Goal: Contribute content: Add original content to the website for others to see

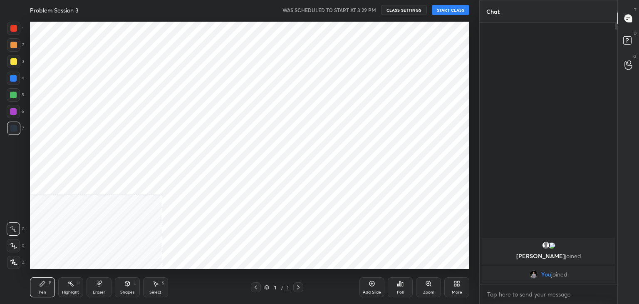
scroll to position [41372, 41177]
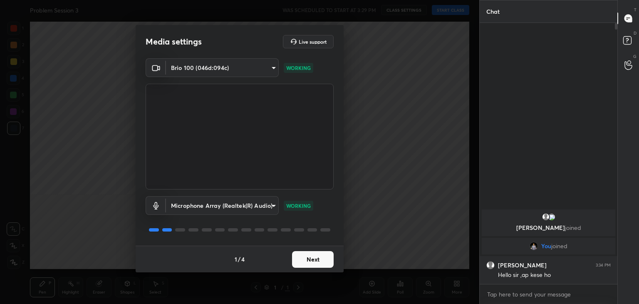
click at [339, 263] on div "1 / 4 Next" at bounding box center [240, 259] width 208 height 27
click at [339, 259] on div "1 / 4 Next" at bounding box center [240, 259] width 208 height 27
click at [316, 263] on button "Next" at bounding box center [313, 259] width 42 height 17
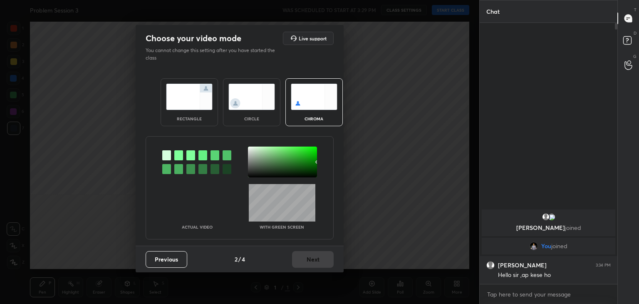
click at [316, 263] on div "Previous 2 / 4 Next" at bounding box center [240, 259] width 208 height 27
click at [248, 120] on div "circle" at bounding box center [251, 119] width 33 height 4
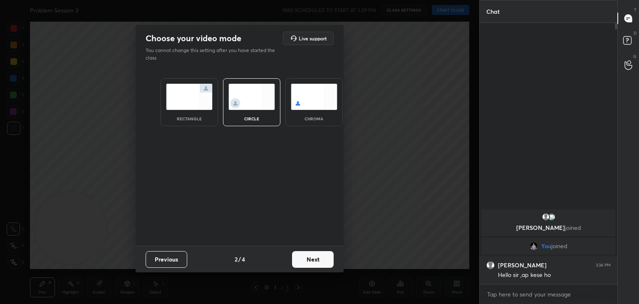
click at [327, 257] on button "Next" at bounding box center [313, 259] width 42 height 17
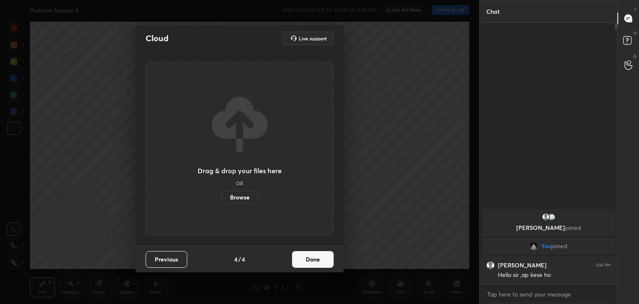
click at [325, 257] on button "Done" at bounding box center [313, 259] width 42 height 17
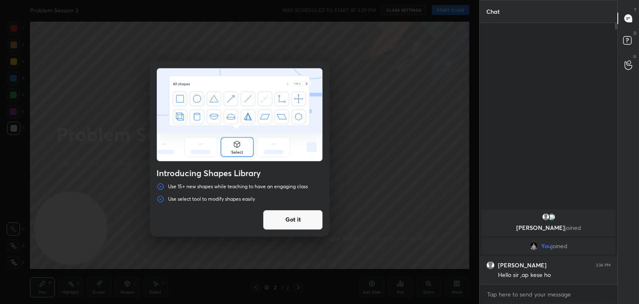
click at [308, 223] on button "Got it" at bounding box center [293, 220] width 60 height 20
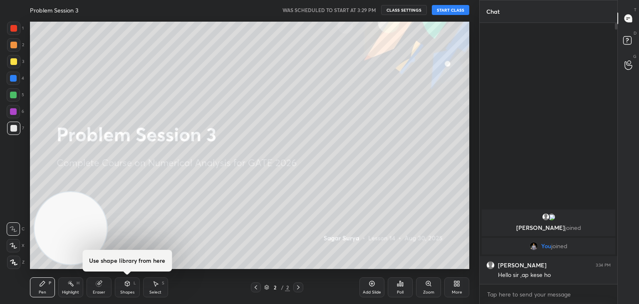
click at [452, 14] on button "START CLASS" at bounding box center [450, 10] width 37 height 10
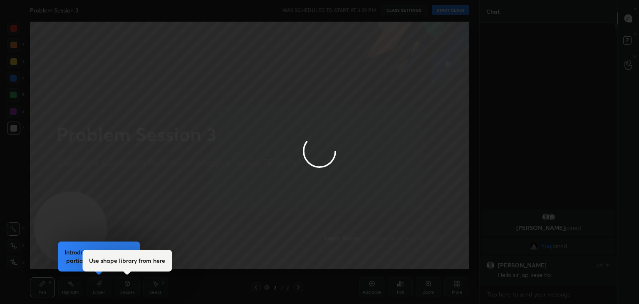
type textarea "x"
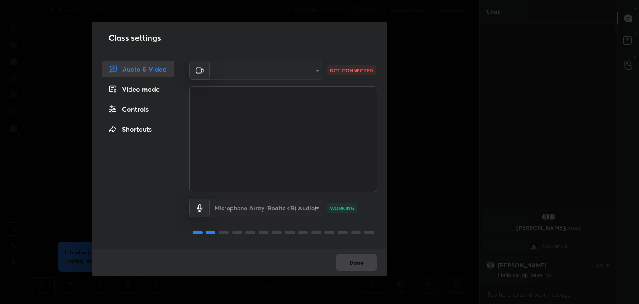
click at [291, 71] on div "​" at bounding box center [266, 70] width 113 height 19
click at [308, 74] on div "​" at bounding box center [266, 70] width 113 height 19
click at [311, 71] on div "​" at bounding box center [266, 70] width 113 height 19
click at [367, 263] on div "Done" at bounding box center [240, 262] width 296 height 27
click at [140, 93] on div "Video mode" at bounding box center [138, 89] width 72 height 17
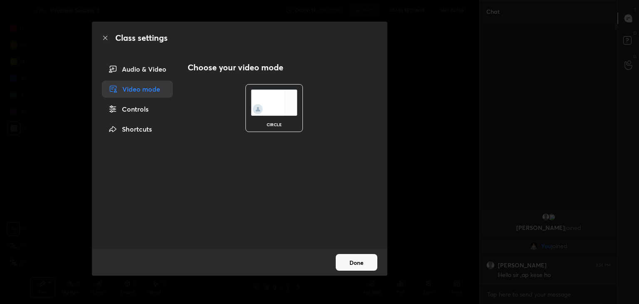
click at [144, 65] on div "Audio & Video" at bounding box center [137, 69] width 71 height 17
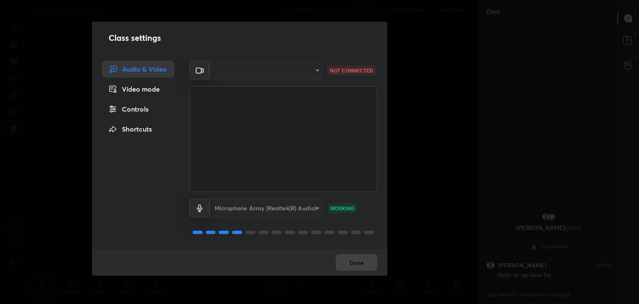
click at [310, 72] on div "​" at bounding box center [266, 70] width 113 height 19
click at [6, 69] on div "Class settings Audio & Video Video mode Controls Shortcuts ​ d7c4962d4ead45d72d…" at bounding box center [240, 152] width 480 height 304
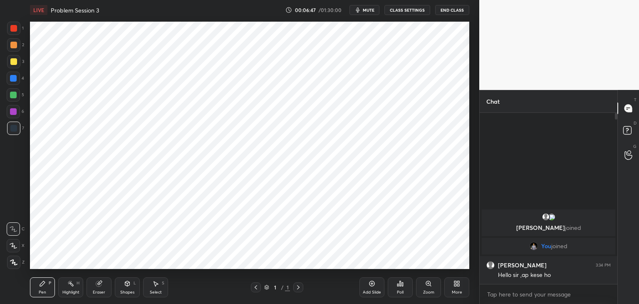
scroll to position [41372, 41177]
click at [407, 7] on button "CLASS SETTINGS" at bounding box center [408, 10] width 46 height 10
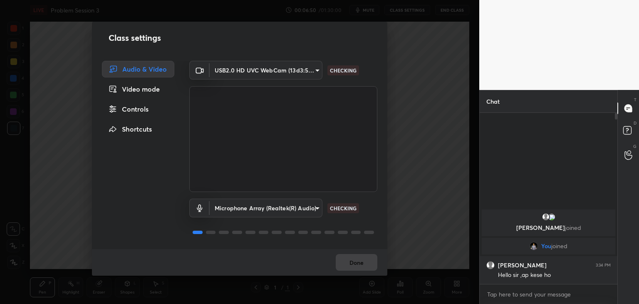
click at [267, 64] on body "1 2 3 4 5 6 7 C X Z C X Z E E Erase all H H LIVE Problem Session 3 00:06:50 / 0…" at bounding box center [319, 152] width 639 height 304
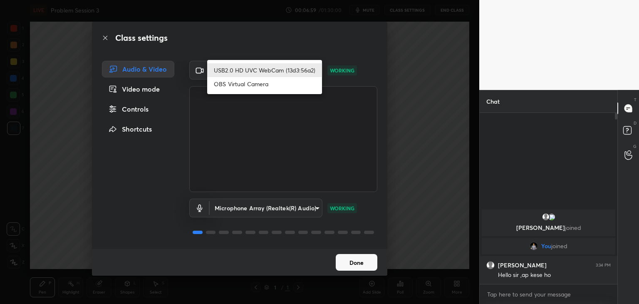
click at [286, 35] on div at bounding box center [319, 152] width 639 height 304
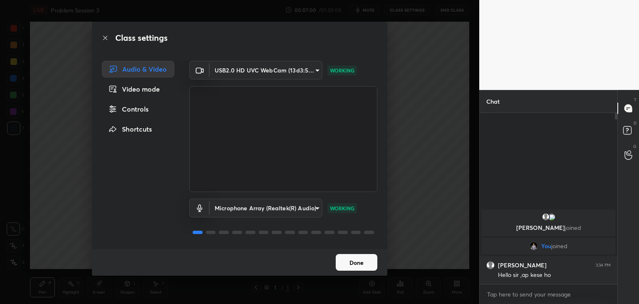
click at [311, 72] on body "1 2 3 4 5 6 7 C X Z C X Z E E Erase all H H LIVE Problem Session 3 00:07:00 / 0…" at bounding box center [319, 152] width 639 height 304
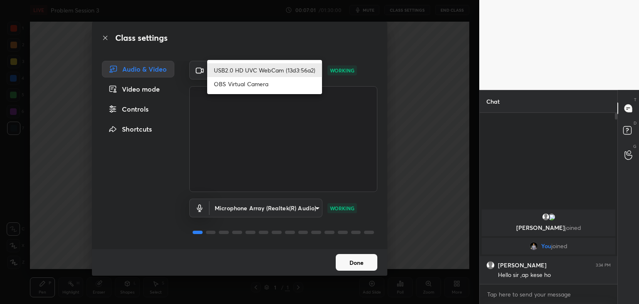
click at [263, 69] on li "USB2.0 HD UVC WebCam (13d3:56a2)" at bounding box center [264, 70] width 115 height 14
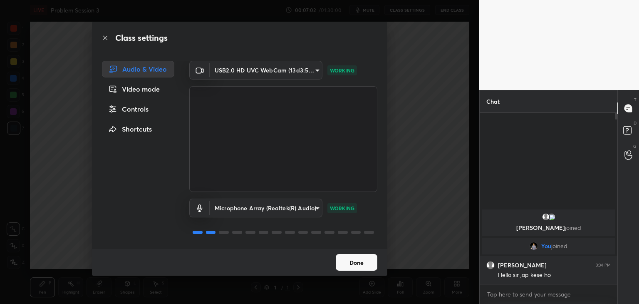
click at [135, 165] on div "Audio & Video Video mode Controls Shortcuts" at bounding box center [135, 155] width 87 height 188
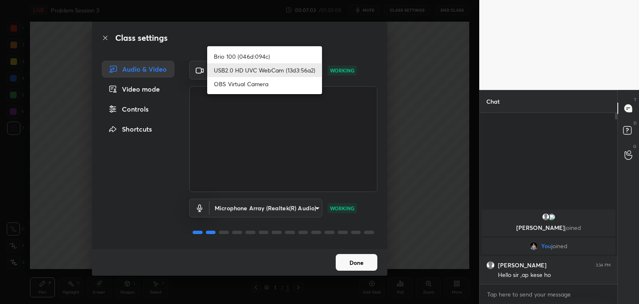
click at [263, 66] on body "1 2 3 4 5 6 7 C X Z C X Z E E Erase all H H LIVE Problem Session 3 00:07:03 / 0…" at bounding box center [319, 152] width 639 height 304
click at [266, 55] on li "Brio 100 (046d:094c)" at bounding box center [264, 57] width 115 height 14
type input "d7c4962d4ead45d72d61ead5c76da7b4797dfe199ea0b9e793b7c06f30b76eea"
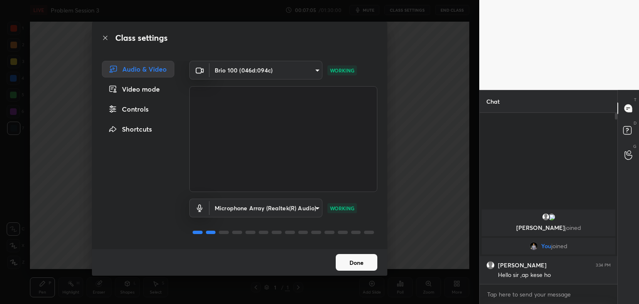
click at [368, 263] on button "Done" at bounding box center [357, 262] width 42 height 17
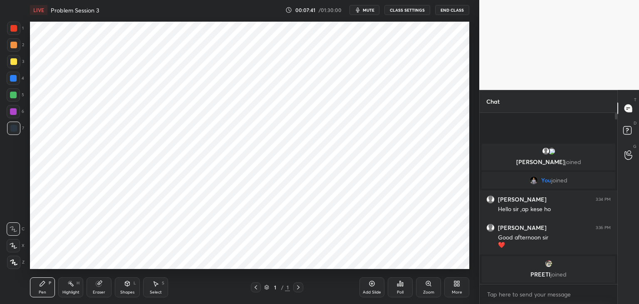
click at [459, 293] on div "More" at bounding box center [457, 292] width 10 height 4
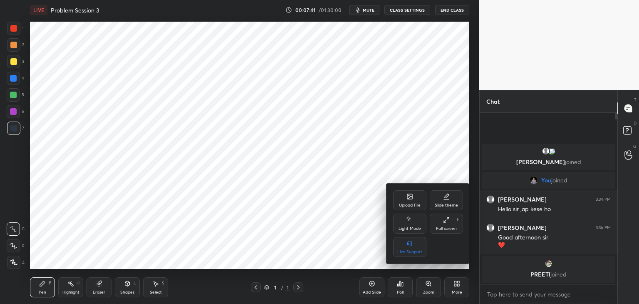
click at [451, 197] on div "Slide theme" at bounding box center [446, 200] width 33 height 20
drag, startPoint x: 415, startPoint y: 255, endPoint x: 408, endPoint y: 256, distance: 7.3
click at [415, 255] on div "Dark Blank" at bounding box center [409, 247] width 33 height 20
drag, startPoint x: 355, startPoint y: 269, endPoint x: 367, endPoint y: 283, distance: 18.6
click at [355, 270] on div at bounding box center [319, 152] width 639 height 304
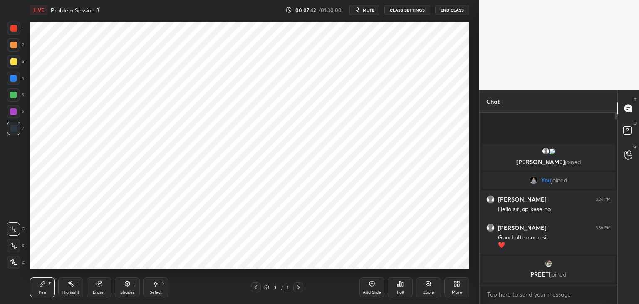
click at [372, 286] on icon at bounding box center [372, 283] width 7 height 7
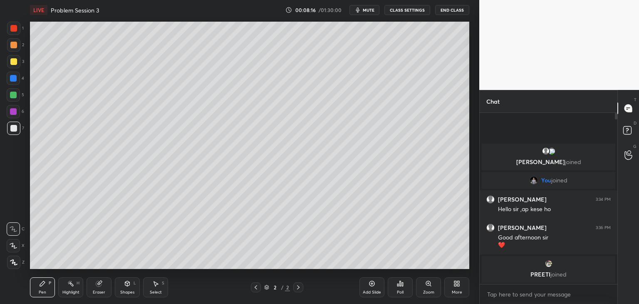
click at [13, 128] on div at bounding box center [13, 128] width 7 height 7
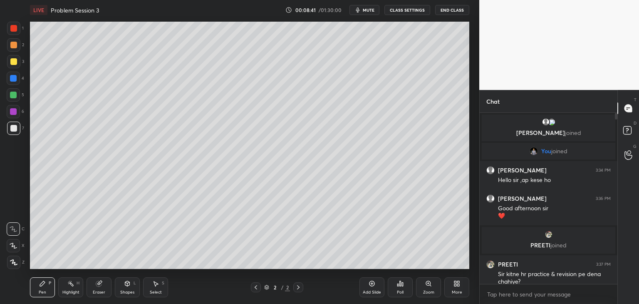
click at [125, 290] on div "Shapes" at bounding box center [127, 292] width 14 height 4
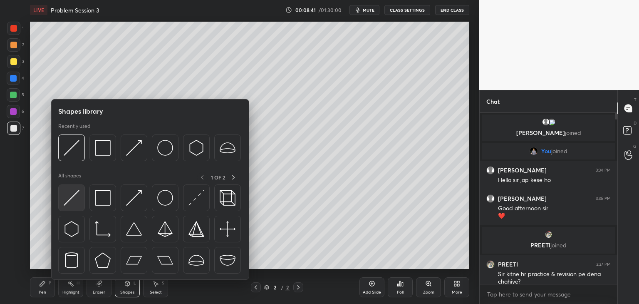
click at [70, 199] on img at bounding box center [72, 198] width 16 height 16
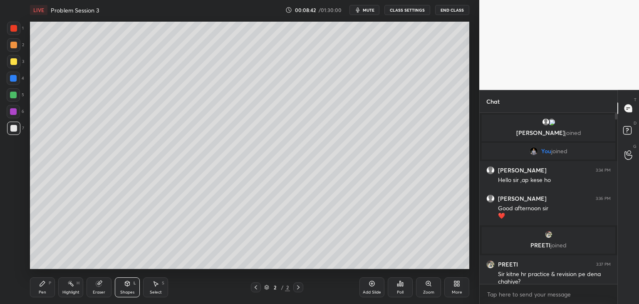
click at [10, 25] on div at bounding box center [13, 28] width 13 height 13
click at [17, 65] on div at bounding box center [13, 61] width 13 height 13
click at [17, 45] on div at bounding box center [13, 44] width 13 height 13
click at [35, 288] on div "Pen P" at bounding box center [42, 287] width 25 height 20
click at [15, 130] on div at bounding box center [13, 128] width 13 height 13
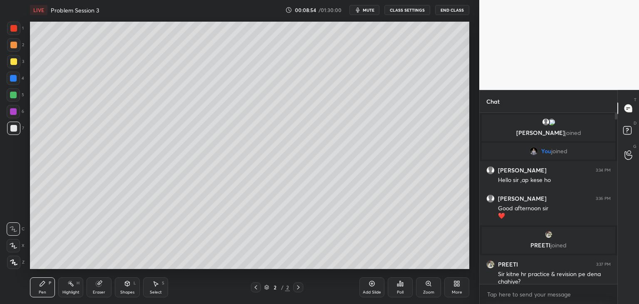
click at [7, 205] on div "1 2 3 4 5 6 7 C X Z C X Z E E Erase all H H" at bounding box center [13, 145] width 27 height 247
click at [14, 236] on div "X" at bounding box center [16, 244] width 18 height 17
click at [48, 288] on div "Pen P" at bounding box center [42, 287] width 25 height 20
click at [13, 133] on div at bounding box center [13, 128] width 13 height 13
click at [15, 232] on div at bounding box center [13, 228] width 13 height 13
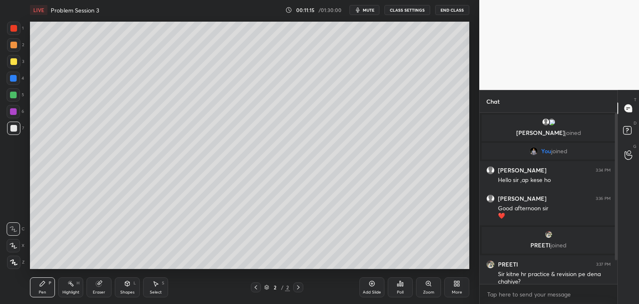
scroll to position [35, 0]
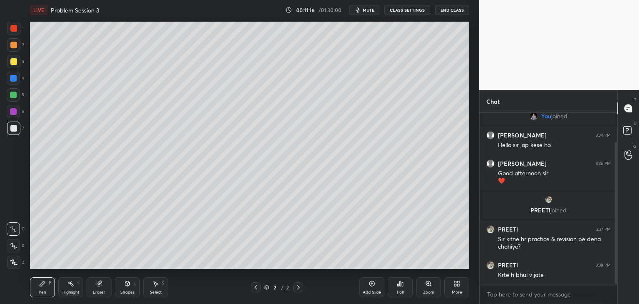
drag, startPoint x: 616, startPoint y: 221, endPoint x: 616, endPoint y: 247, distance: 25.4
click at [616, 247] on div at bounding box center [616, 213] width 2 height 142
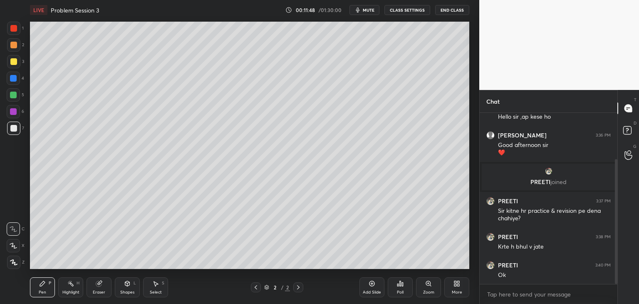
scroll to position [92, 0]
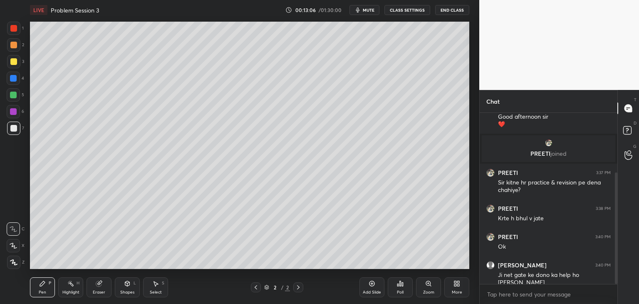
click at [373, 10] on span "mute" at bounding box center [369, 10] width 12 height 6
click at [375, 10] on button "unmute" at bounding box center [365, 10] width 30 height 10
click at [375, 286] on icon at bounding box center [372, 283] width 7 height 7
click at [23, 297] on div "1 2 3 4 5 6 7 C X Z C X Z E E Erase all H H LIVE Problem Session 3 00:14:17 / 0…" at bounding box center [236, 152] width 473 height 304
click at [18, 133] on div at bounding box center [13, 128] width 13 height 13
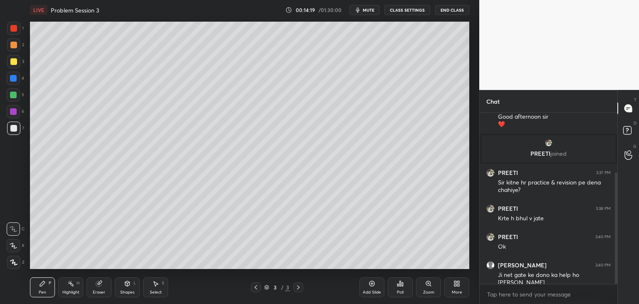
click at [361, 8] on icon "button" at bounding box center [358, 10] width 7 height 7
click at [18, 44] on div at bounding box center [13, 44] width 13 height 13
click at [20, 46] on div "2" at bounding box center [15, 44] width 17 height 13
click at [97, 274] on div "Pen P Highlight H Eraser Shapes L Select S 3 / 3 Add Slide Poll Zoom More" at bounding box center [250, 287] width 440 height 33
click at [98, 289] on div "Eraser" at bounding box center [99, 287] width 25 height 20
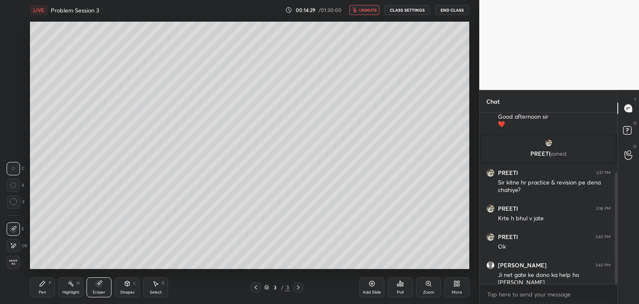
click at [50, 286] on div "Pen P" at bounding box center [42, 287] width 25 height 20
click at [127, 291] on div "Shapes" at bounding box center [127, 292] width 14 height 4
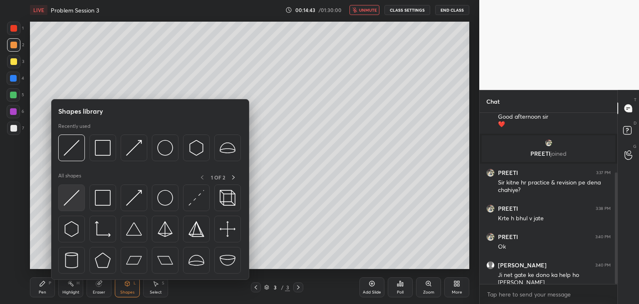
click at [71, 195] on img at bounding box center [72, 198] width 16 height 16
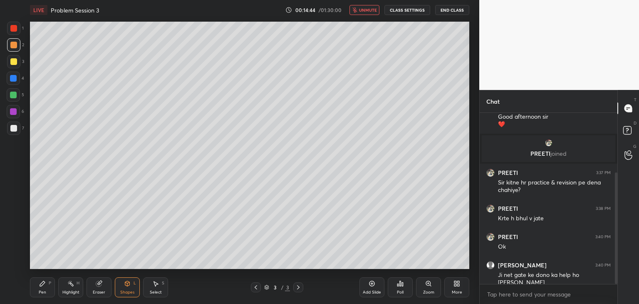
drag, startPoint x: 10, startPoint y: 24, endPoint x: 25, endPoint y: 30, distance: 16.1
click at [10, 25] on div at bounding box center [13, 28] width 13 height 13
click at [18, 62] on div at bounding box center [13, 61] width 13 height 13
click at [46, 295] on div "Pen P" at bounding box center [42, 287] width 25 height 20
click at [12, 129] on div at bounding box center [13, 128] width 7 height 7
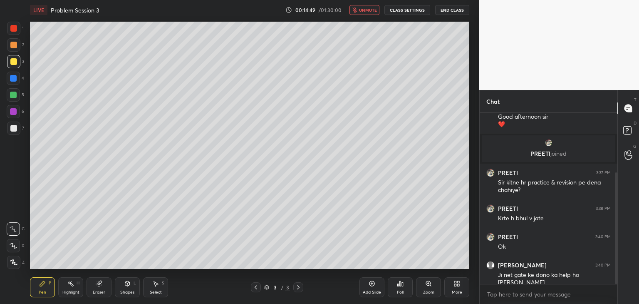
click at [12, 129] on div at bounding box center [13, 128] width 7 height 7
click at [366, 9] on span "unmute" at bounding box center [368, 10] width 18 height 6
click at [15, 127] on div at bounding box center [13, 128] width 7 height 7
click at [16, 64] on div at bounding box center [13, 61] width 13 height 13
click at [129, 279] on div "Shapes L" at bounding box center [127, 287] width 25 height 20
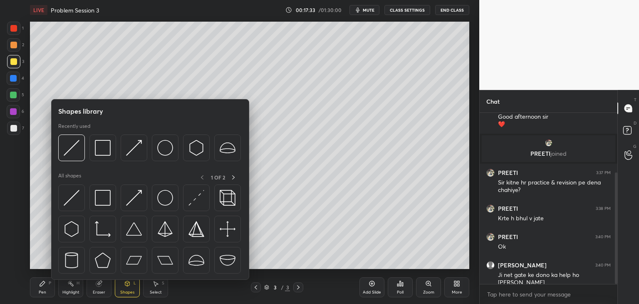
click at [47, 283] on div "Pen P" at bounding box center [42, 287] width 25 height 20
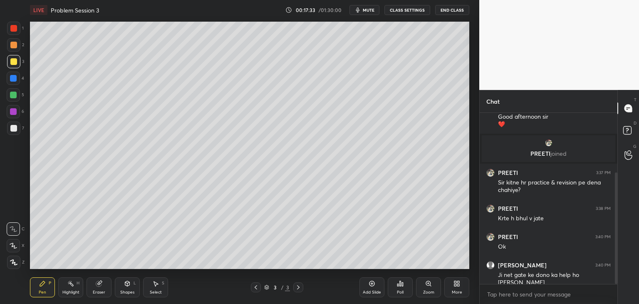
click at [14, 231] on icon at bounding box center [13, 229] width 7 height 6
click at [13, 129] on div at bounding box center [13, 128] width 7 height 7
drag, startPoint x: 15, startPoint y: 62, endPoint x: 10, endPoint y: 63, distance: 5.1
click at [12, 62] on div at bounding box center [13, 61] width 7 height 7
click at [16, 66] on div at bounding box center [13, 61] width 13 height 13
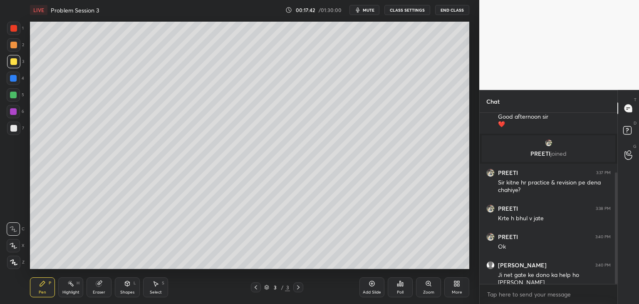
click at [136, 285] on div "Shapes L" at bounding box center [127, 287] width 25 height 20
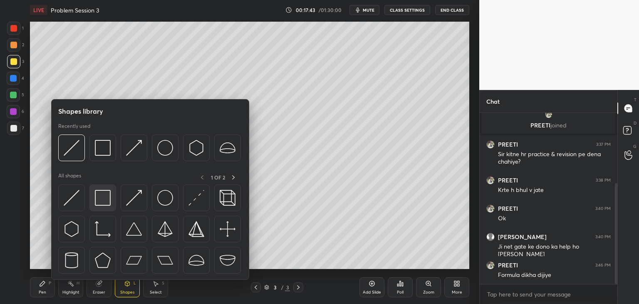
click at [107, 204] on img at bounding box center [103, 198] width 16 height 16
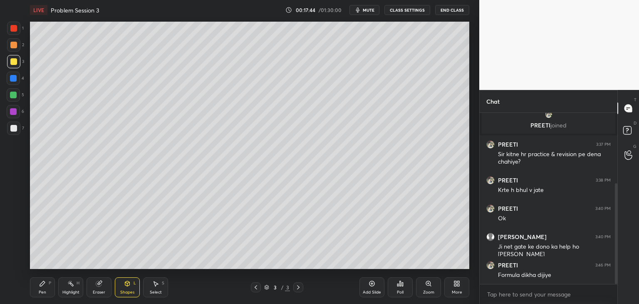
click at [256, 288] on icon at bounding box center [256, 287] width 7 height 7
click at [299, 288] on icon at bounding box center [298, 287] width 7 height 7
click at [139, 289] on div "Pen P Highlight H Eraser Shapes L Select S" at bounding box center [112, 287] width 165 height 20
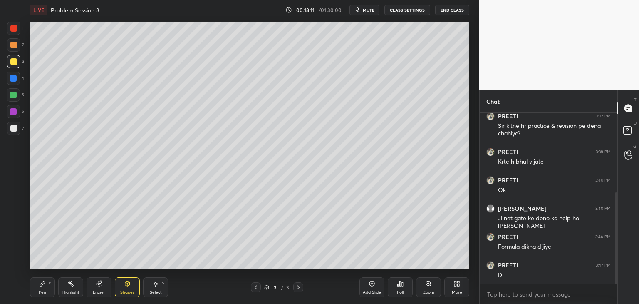
click at [137, 290] on div "Shapes L" at bounding box center [127, 287] width 25 height 20
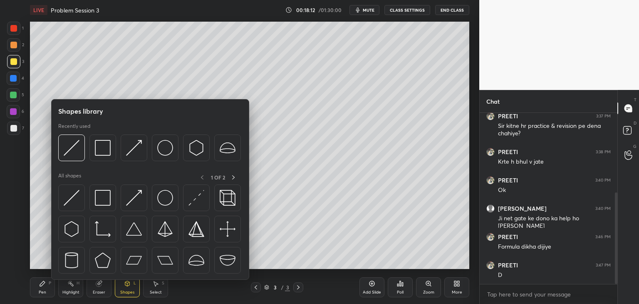
click at [113, 214] on div at bounding box center [150, 231] width 184 height 94
click at [110, 214] on div at bounding box center [150, 231] width 184 height 94
click at [108, 206] on div at bounding box center [102, 197] width 27 height 27
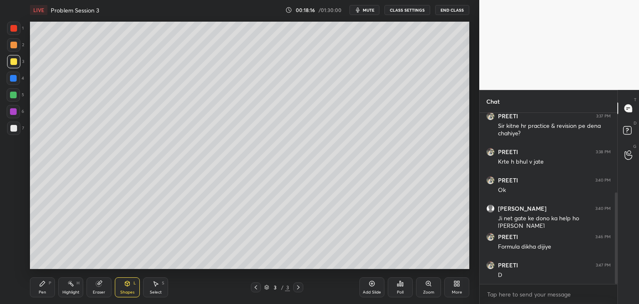
click at [130, 290] on div "Shapes" at bounding box center [127, 292] width 14 height 4
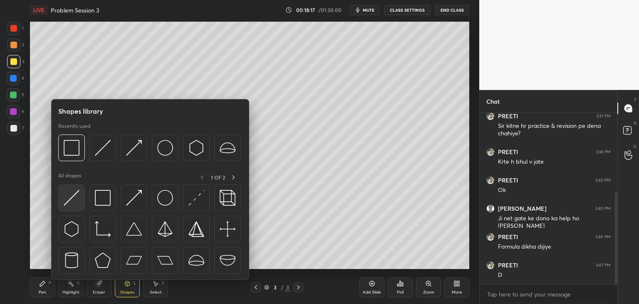
click at [77, 203] on img at bounding box center [72, 198] width 16 height 16
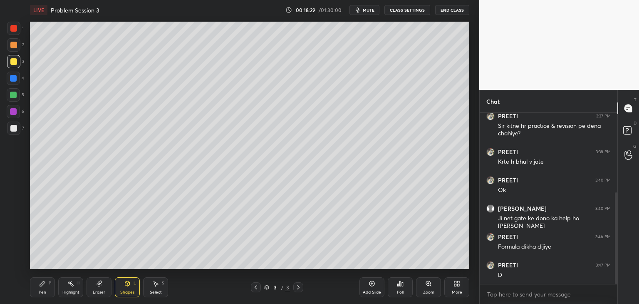
drag, startPoint x: 48, startPoint y: 283, endPoint x: 45, endPoint y: 286, distance: 4.7
click at [47, 285] on div "Pen P" at bounding box center [42, 287] width 25 height 20
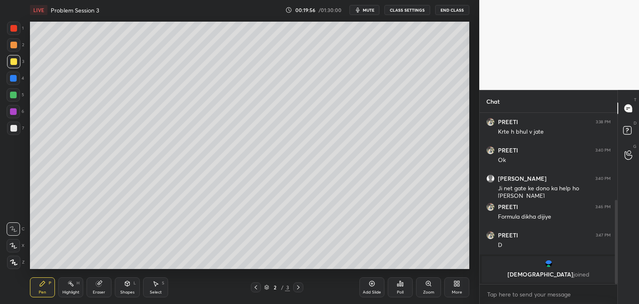
click at [299, 284] on icon at bounding box center [298, 287] width 7 height 7
click at [253, 285] on icon at bounding box center [256, 287] width 7 height 7
click at [372, 288] on div "Add Slide" at bounding box center [372, 287] width 25 height 20
click at [11, 131] on div at bounding box center [13, 128] width 7 height 7
click at [258, 289] on icon at bounding box center [256, 287] width 7 height 7
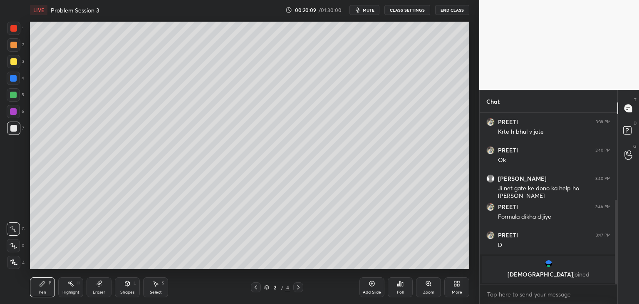
click at [298, 287] on icon at bounding box center [298, 287] width 7 height 7
click at [256, 283] on div at bounding box center [256, 287] width 10 height 10
click at [12, 32] on div at bounding box center [13, 28] width 13 height 13
click at [129, 289] on div "Shapes L" at bounding box center [127, 287] width 25 height 20
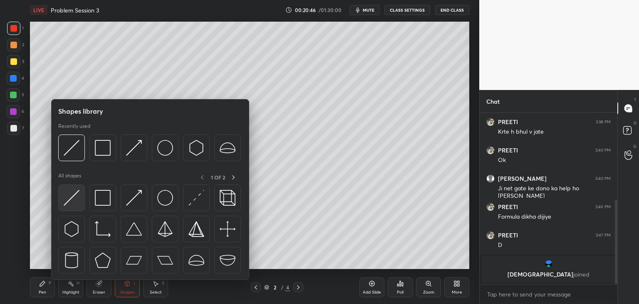
click at [79, 201] on img at bounding box center [72, 198] width 16 height 16
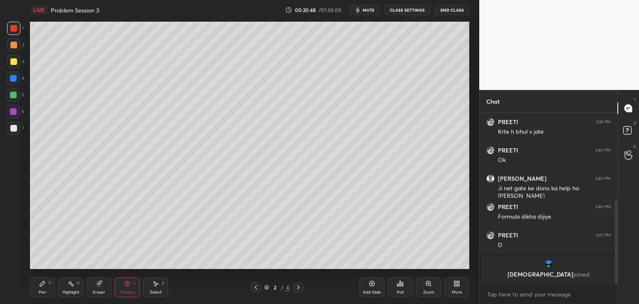
click at [34, 293] on div "Pen P" at bounding box center [42, 287] width 25 height 20
click at [13, 126] on div at bounding box center [13, 128] width 7 height 7
click at [12, 98] on div at bounding box center [13, 95] width 7 height 7
click at [12, 132] on div at bounding box center [13, 128] width 13 height 13
click at [299, 287] on icon at bounding box center [298, 287] width 2 height 4
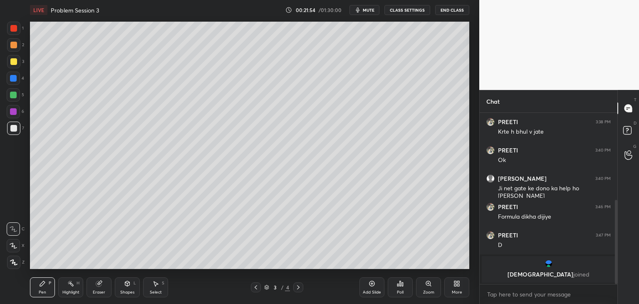
click at [257, 285] on icon at bounding box center [256, 287] width 7 height 7
click at [298, 288] on icon at bounding box center [298, 287] width 7 height 7
click at [113, 297] on div "Pen P Highlight H Eraser Shapes L Select S 3 / 4 Add Slide Poll Zoom More" at bounding box center [250, 287] width 440 height 33
click at [118, 293] on div "Shapes L" at bounding box center [127, 287] width 25 height 20
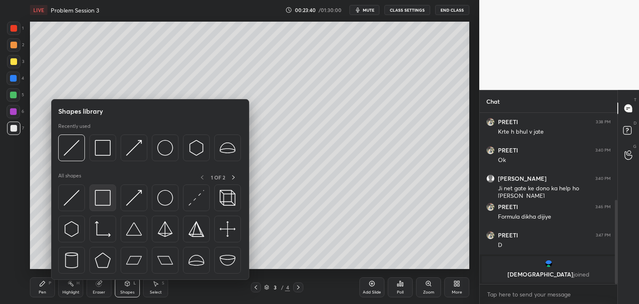
click at [93, 193] on div at bounding box center [102, 197] width 27 height 27
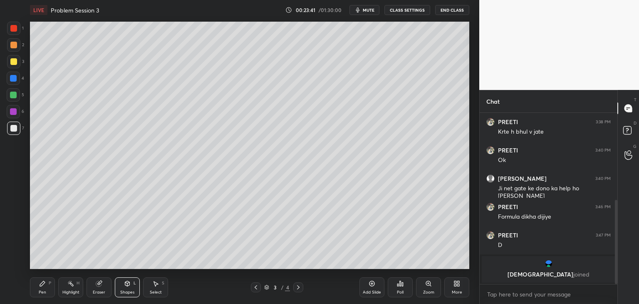
drag, startPoint x: 15, startPoint y: 26, endPoint x: 12, endPoint y: 30, distance: 4.7
click at [13, 29] on div at bounding box center [13, 28] width 7 height 7
click at [13, 80] on div at bounding box center [13, 78] width 7 height 7
click at [258, 289] on icon at bounding box center [256, 287] width 7 height 7
click at [296, 285] on icon at bounding box center [298, 287] width 7 height 7
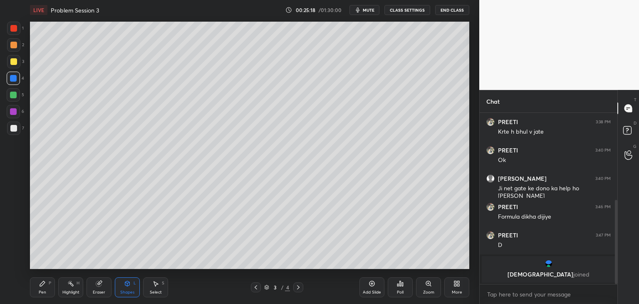
click at [300, 286] on icon at bounding box center [298, 287] width 7 height 7
click at [49, 286] on div "Pen P" at bounding box center [42, 287] width 25 height 20
click at [18, 129] on div at bounding box center [13, 128] width 13 height 13
click at [372, 7] on span "mute" at bounding box center [369, 10] width 12 height 6
drag, startPoint x: 50, startPoint y: 279, endPoint x: 48, endPoint y: 283, distance: 4.5
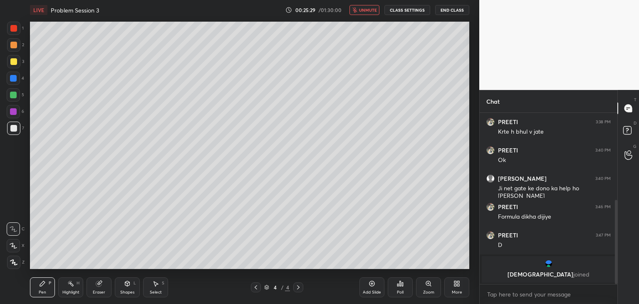
click at [50, 280] on div "Pen P" at bounding box center [42, 287] width 25 height 20
click at [17, 134] on div at bounding box center [13, 128] width 13 height 13
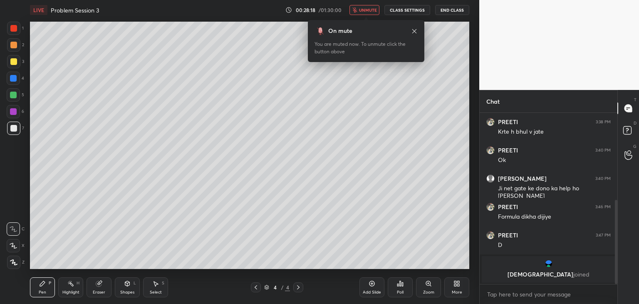
click at [375, 10] on span "unmute" at bounding box center [368, 10] width 18 height 6
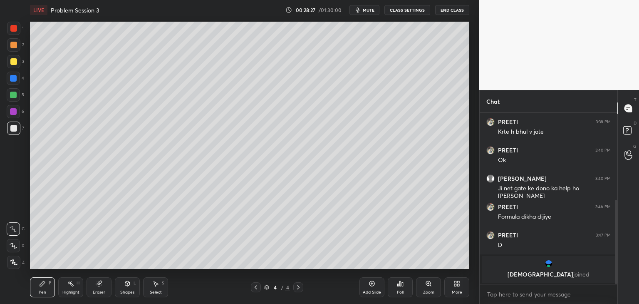
drag, startPoint x: 12, startPoint y: 131, endPoint x: 15, endPoint y: 127, distance: 5.0
click at [12, 132] on div at bounding box center [13, 128] width 13 height 13
click at [44, 285] on icon at bounding box center [42, 283] width 7 height 7
click at [256, 286] on icon at bounding box center [256, 287] width 7 height 7
click at [297, 286] on icon at bounding box center [298, 287] width 7 height 7
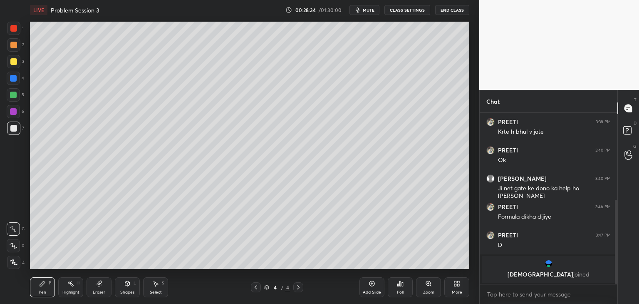
click at [298, 287] on icon at bounding box center [298, 287] width 7 height 7
click at [106, 288] on div "Eraser" at bounding box center [99, 287] width 25 height 20
click at [45, 288] on div "Pen P" at bounding box center [42, 287] width 25 height 20
click at [256, 287] on icon at bounding box center [256, 287] width 7 height 7
click at [299, 287] on icon at bounding box center [298, 287] width 2 height 4
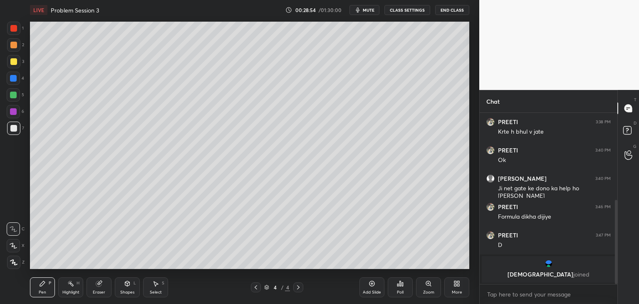
click at [257, 288] on icon at bounding box center [256, 287] width 7 height 7
click at [299, 286] on icon at bounding box center [298, 287] width 7 height 7
click at [371, 290] on div "Add Slide" at bounding box center [372, 292] width 18 height 4
click at [122, 293] on div "Shapes" at bounding box center [127, 292] width 14 height 4
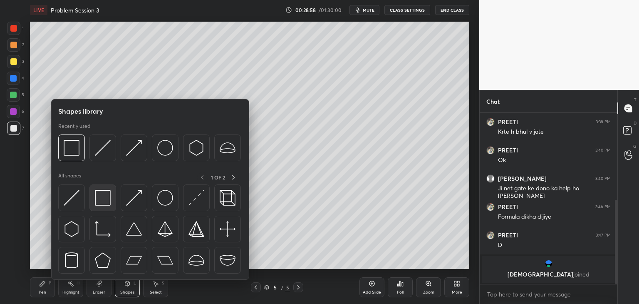
click at [103, 206] on div at bounding box center [102, 197] width 27 height 27
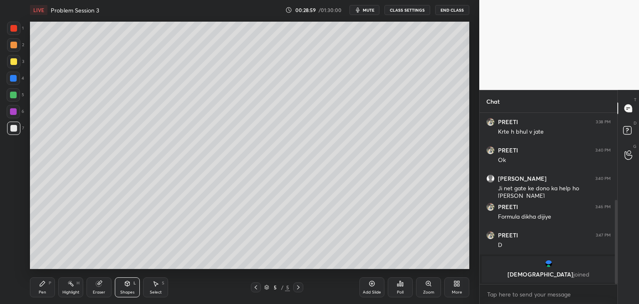
click at [17, 30] on div at bounding box center [13, 28] width 13 height 13
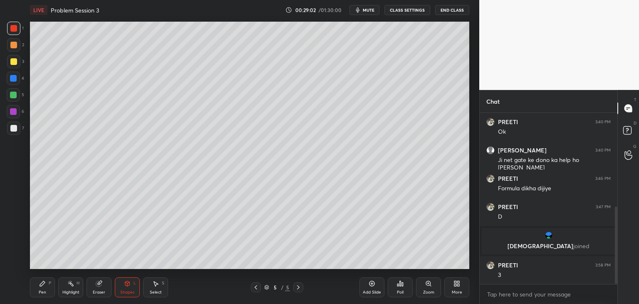
click at [124, 277] on div "Shapes L" at bounding box center [127, 287] width 25 height 20
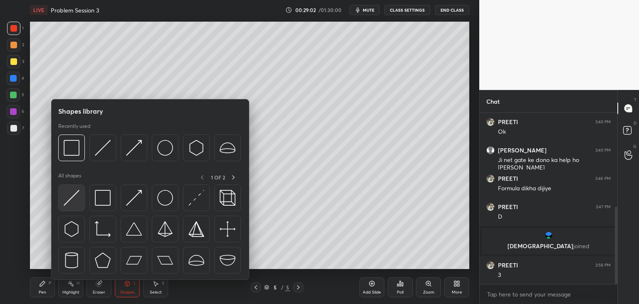
click at [69, 208] on div at bounding box center [71, 197] width 27 height 27
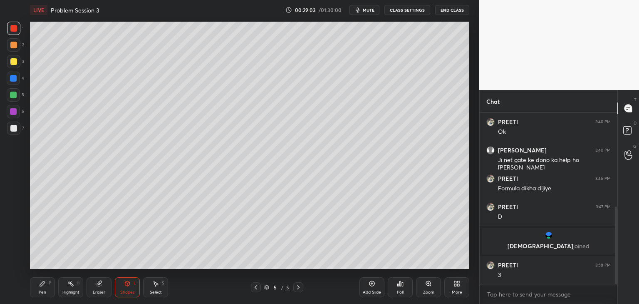
click at [8, 62] on div at bounding box center [13, 61] width 13 height 13
click at [44, 282] on icon at bounding box center [42, 283] width 7 height 7
click at [17, 132] on div at bounding box center [13, 128] width 13 height 13
click at [129, 281] on icon at bounding box center [127, 283] width 7 height 7
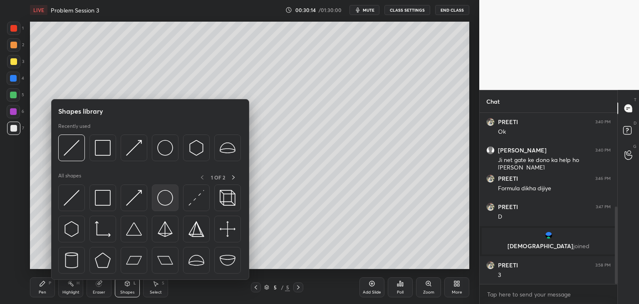
click at [166, 193] on img at bounding box center [165, 198] width 16 height 16
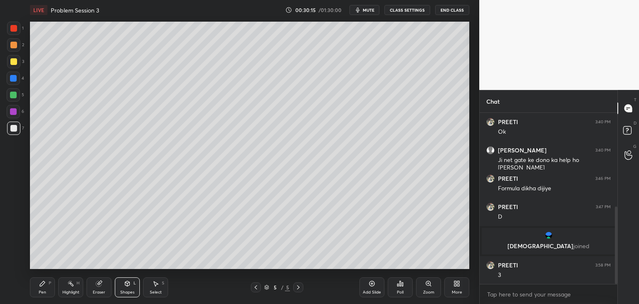
click at [15, 52] on div "2" at bounding box center [15, 46] width 17 height 17
drag, startPoint x: 7, startPoint y: 132, endPoint x: 11, endPoint y: 130, distance: 4.3
click at [10, 132] on div at bounding box center [13, 128] width 13 height 13
click at [50, 292] on div "Pen P" at bounding box center [42, 287] width 25 height 20
drag, startPoint x: 254, startPoint y: 287, endPoint x: 293, endPoint y: 283, distance: 39.3
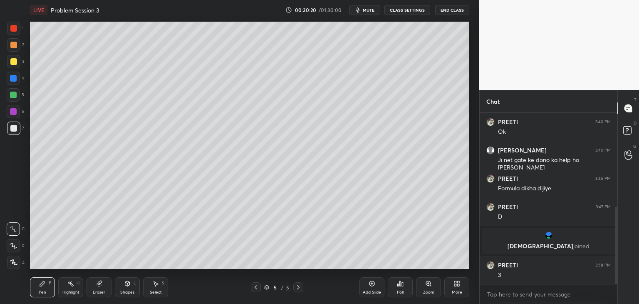
click at [255, 287] on icon at bounding box center [256, 287] width 7 height 7
click at [296, 287] on icon at bounding box center [298, 287] width 7 height 7
click at [257, 288] on icon at bounding box center [256, 287] width 7 height 7
click at [296, 287] on icon at bounding box center [298, 287] width 7 height 7
click at [132, 287] on div "Shapes L" at bounding box center [127, 287] width 25 height 20
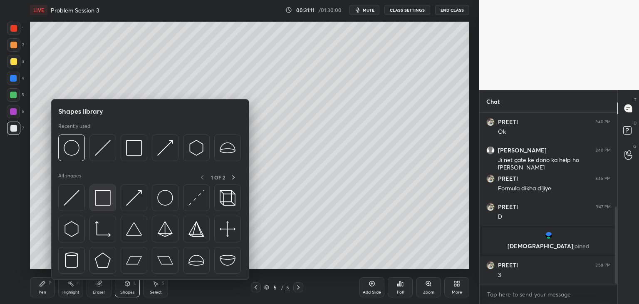
click at [99, 191] on img at bounding box center [103, 198] width 16 height 16
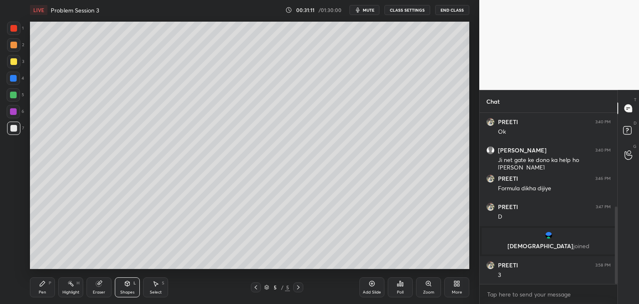
click at [12, 92] on div at bounding box center [13, 94] width 13 height 13
click at [256, 288] on icon at bounding box center [256, 287] width 7 height 7
click at [374, 293] on div "Add Slide" at bounding box center [372, 292] width 18 height 4
click at [12, 125] on div at bounding box center [13, 128] width 7 height 7
click at [46, 290] on div "Pen P" at bounding box center [42, 287] width 25 height 20
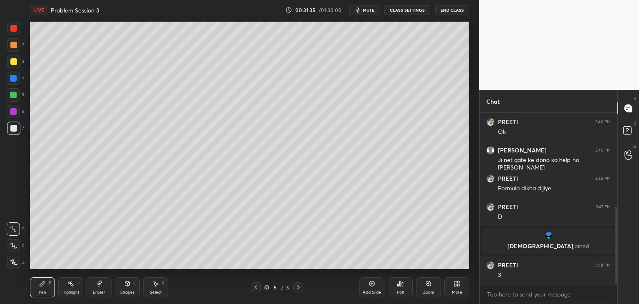
click at [133, 280] on div "Shapes L" at bounding box center [127, 287] width 25 height 20
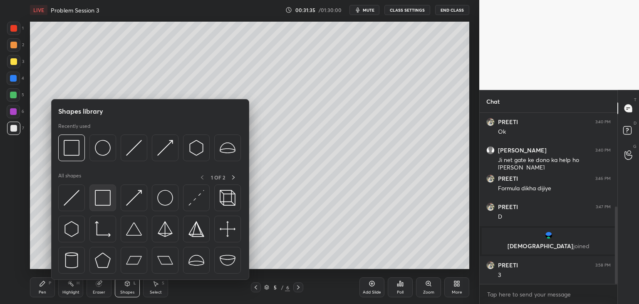
click at [107, 200] on img at bounding box center [103, 198] width 16 height 16
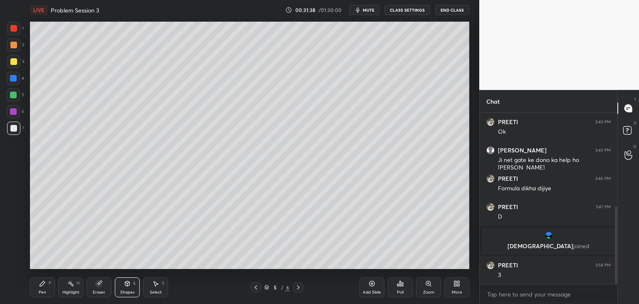
click at [123, 283] on div "Shapes L" at bounding box center [127, 287] width 25 height 20
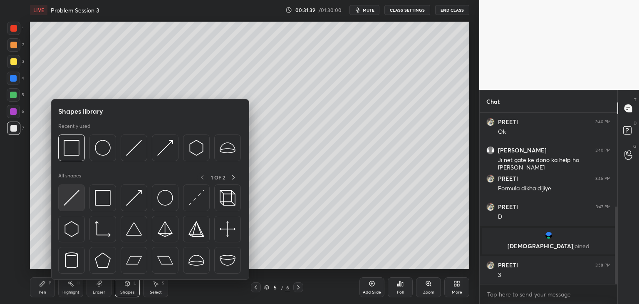
click at [80, 196] on div at bounding box center [71, 197] width 27 height 27
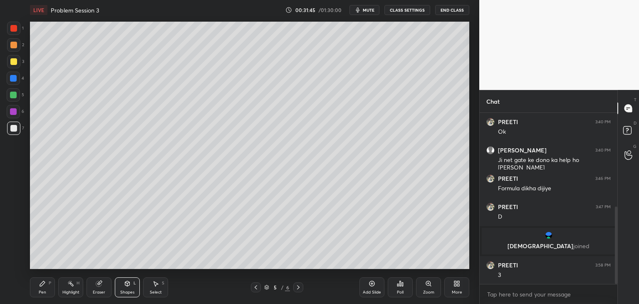
drag, startPoint x: 42, startPoint y: 281, endPoint x: 43, endPoint y: 285, distance: 4.5
click at [42, 281] on icon at bounding box center [42, 283] width 7 height 7
click at [127, 283] on icon at bounding box center [127, 284] width 0 height 3
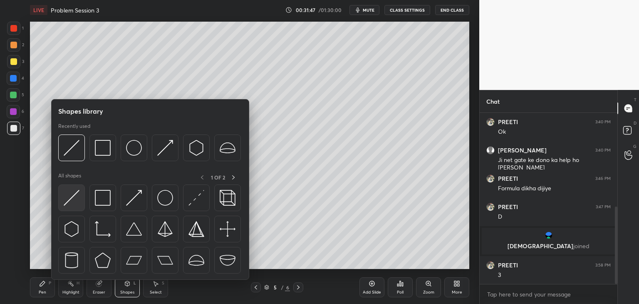
click at [75, 197] on img at bounding box center [72, 198] width 16 height 16
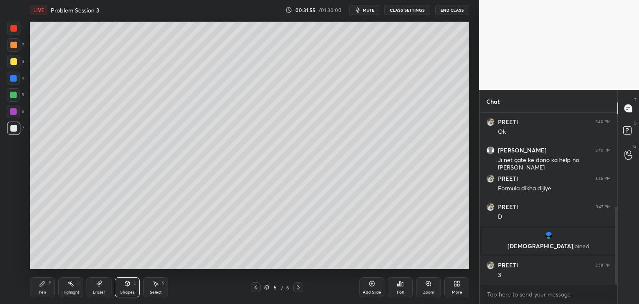
click at [48, 288] on div "Pen P" at bounding box center [42, 287] width 25 height 20
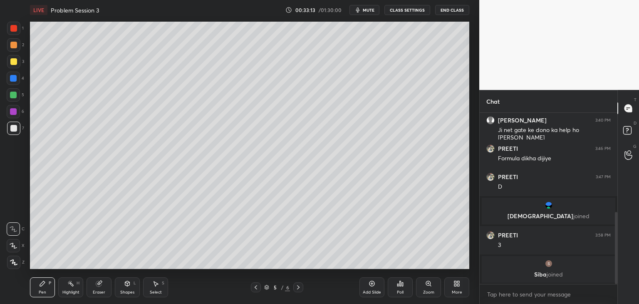
click at [370, 10] on span "mute" at bounding box center [369, 10] width 12 height 6
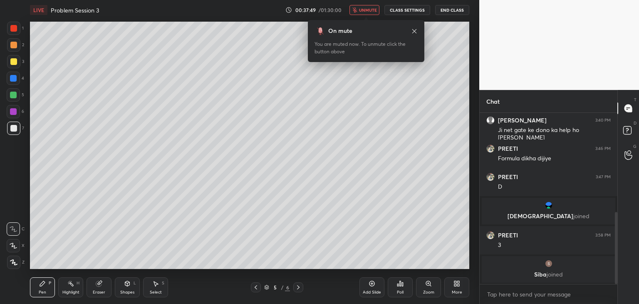
click at [380, 290] on div "Add Slide" at bounding box center [372, 292] width 18 height 4
click at [130, 288] on div "Shapes L" at bounding box center [127, 287] width 25 height 20
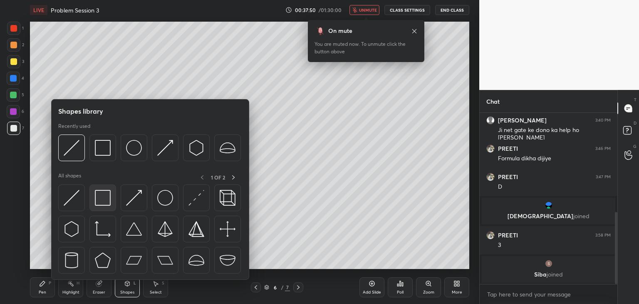
click at [107, 199] on img at bounding box center [103, 198] width 16 height 16
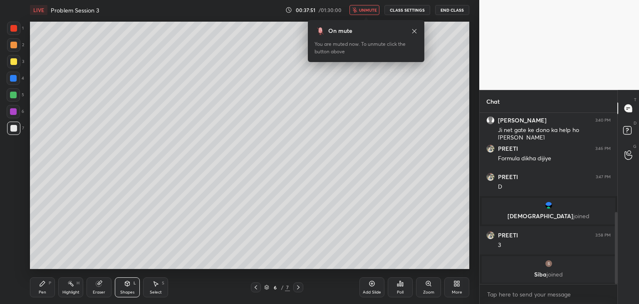
drag, startPoint x: 12, startPoint y: 27, endPoint x: 28, endPoint y: 24, distance: 16.2
click at [13, 27] on div at bounding box center [13, 28] width 7 height 7
click at [110, 290] on div "Eraser" at bounding box center [99, 287] width 25 height 20
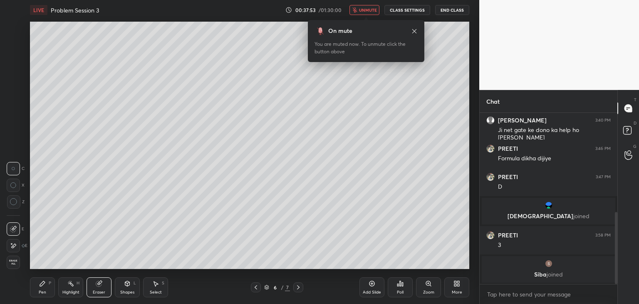
click at [126, 290] on div "Shapes" at bounding box center [127, 292] width 14 height 4
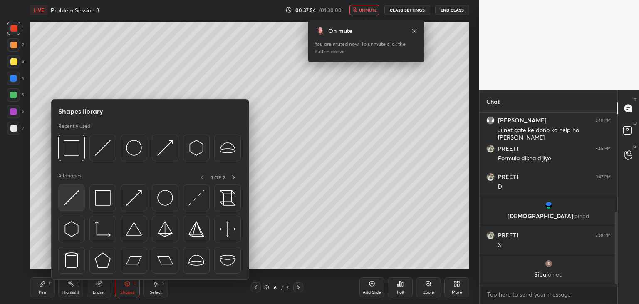
click at [73, 199] on img at bounding box center [72, 198] width 16 height 16
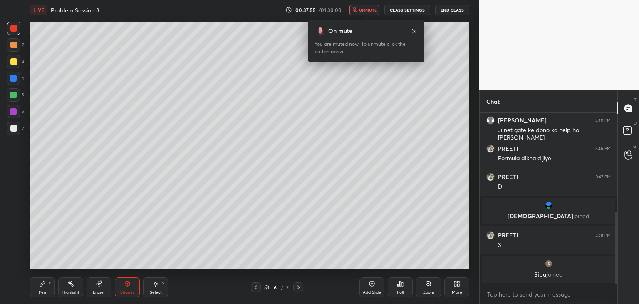
click at [15, 126] on div at bounding box center [13, 128] width 7 height 7
click at [15, 46] on div at bounding box center [13, 45] width 7 height 7
click at [414, 29] on icon at bounding box center [414, 31] width 7 height 7
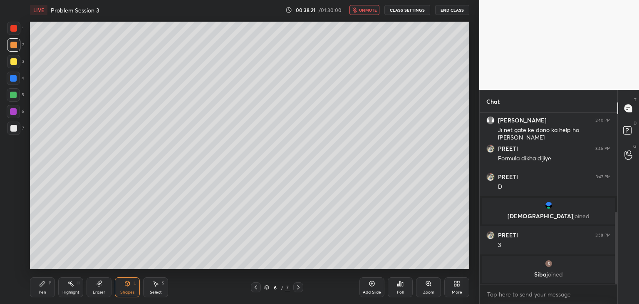
click at [45, 284] on icon at bounding box center [42, 283] width 7 height 7
click at [15, 125] on div at bounding box center [13, 128] width 7 height 7
click at [367, 11] on span "unmute" at bounding box center [368, 10] width 18 height 6
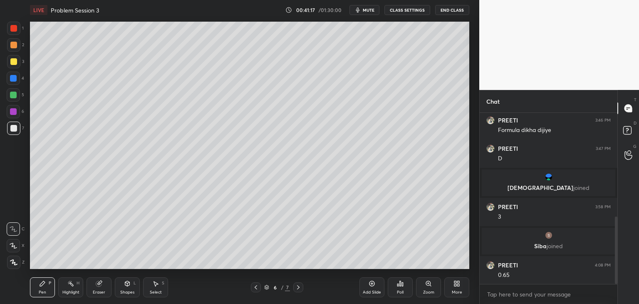
scroll to position [295, 0]
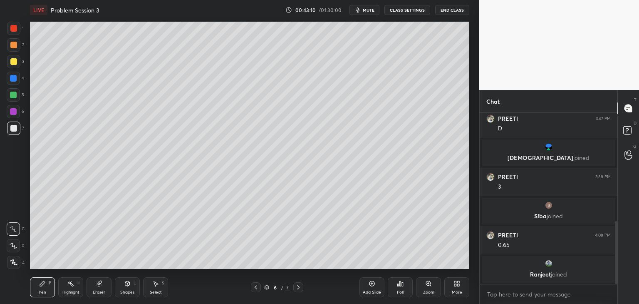
click at [145, 283] on div "Select S" at bounding box center [155, 287] width 25 height 20
click at [131, 289] on div "Shapes L" at bounding box center [127, 287] width 25 height 20
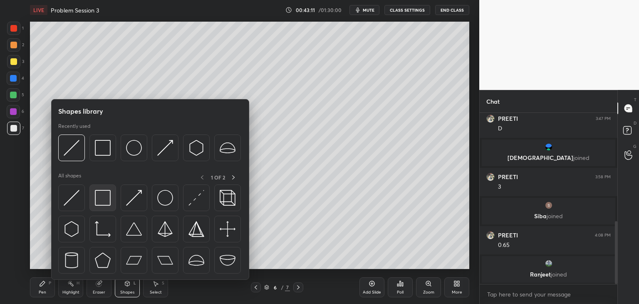
click at [104, 200] on img at bounding box center [103, 198] width 16 height 16
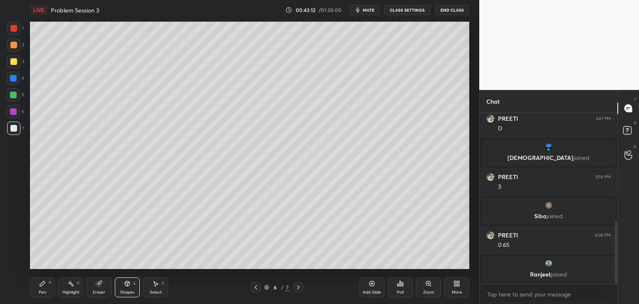
drag, startPoint x: 137, startPoint y: 277, endPoint x: 136, endPoint y: 271, distance: 6.3
click at [134, 279] on div "Pen P Highlight H Eraser Shapes L Select S 6 / 7 Add Slide Poll Zoom More" at bounding box center [250, 287] width 440 height 33
drag, startPoint x: 126, startPoint y: 299, endPoint x: 134, endPoint y: 272, distance: 27.9
click at [126, 298] on div "Pen P Highlight H Eraser Shapes L Select S 6 / 7 Add Slide Poll Zoom More" at bounding box center [250, 287] width 440 height 33
click at [129, 279] on div "Shapes L" at bounding box center [127, 287] width 25 height 20
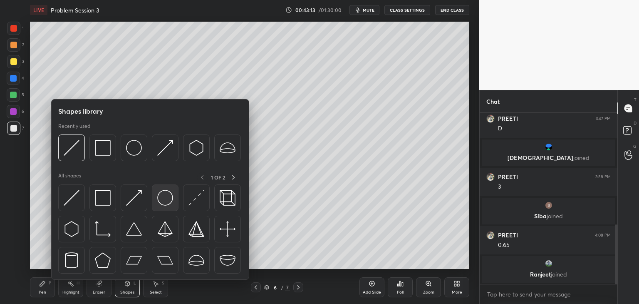
scroll to position [323, 0]
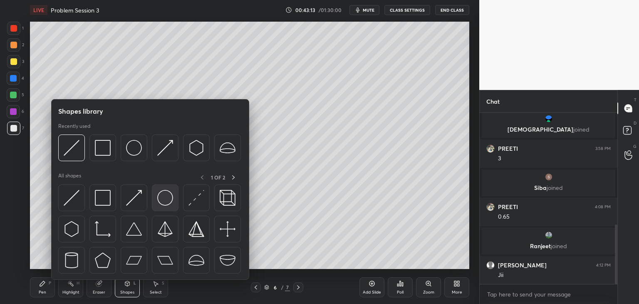
click at [172, 202] on img at bounding box center [165, 198] width 16 height 16
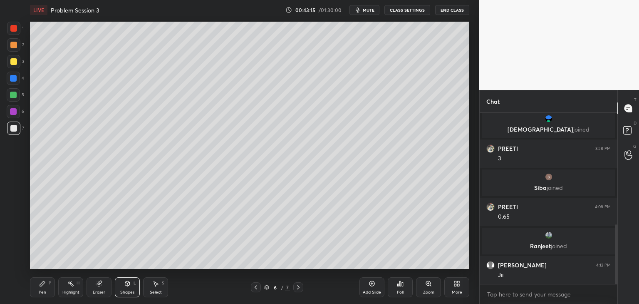
click at [10, 30] on div at bounding box center [13, 28] width 7 height 7
click at [17, 64] on div at bounding box center [13, 61] width 13 height 13
click at [370, 292] on div "Add Slide" at bounding box center [372, 292] width 18 height 4
click at [49, 288] on div "Pen P" at bounding box center [42, 287] width 25 height 20
click at [11, 129] on div at bounding box center [13, 128] width 7 height 7
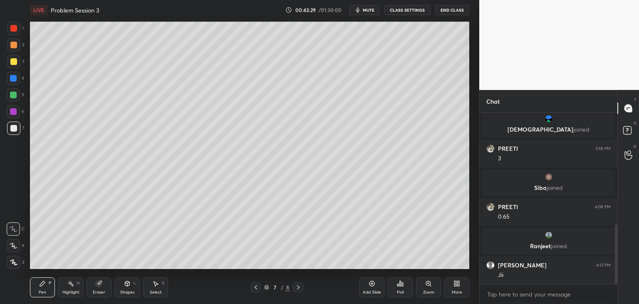
click at [253, 288] on icon at bounding box center [256, 287] width 7 height 7
click at [298, 285] on icon at bounding box center [298, 287] width 7 height 7
click at [13, 83] on div at bounding box center [13, 78] width 13 height 13
drag, startPoint x: 142, startPoint y: 287, endPoint x: 136, endPoint y: 288, distance: 6.5
click at [142, 287] on div "Pen P Highlight H Eraser Shapes L Select S" at bounding box center [112, 287] width 165 height 20
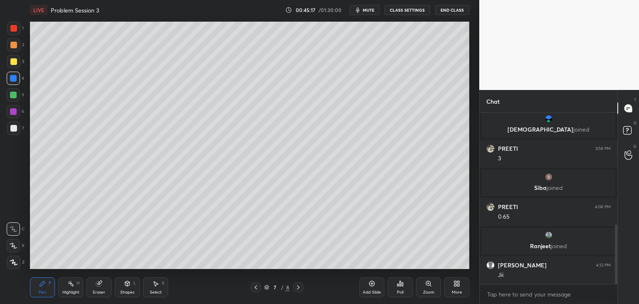
click at [14, 134] on div "7" at bounding box center [15, 130] width 17 height 17
click at [14, 119] on div "6" at bounding box center [15, 113] width 17 height 17
click at [129, 286] on icon at bounding box center [127, 283] width 7 height 7
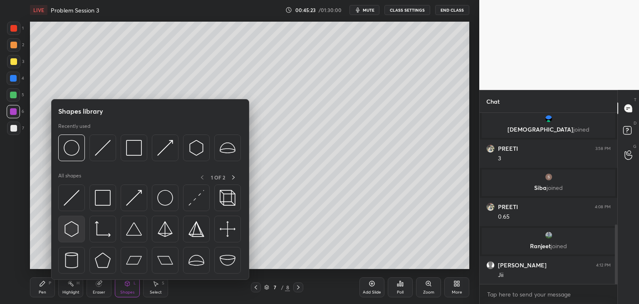
click at [80, 216] on div at bounding box center [71, 229] width 27 height 27
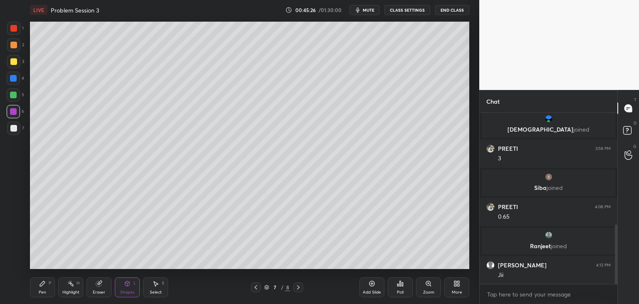
click at [132, 290] on div "Shapes L" at bounding box center [127, 287] width 25 height 20
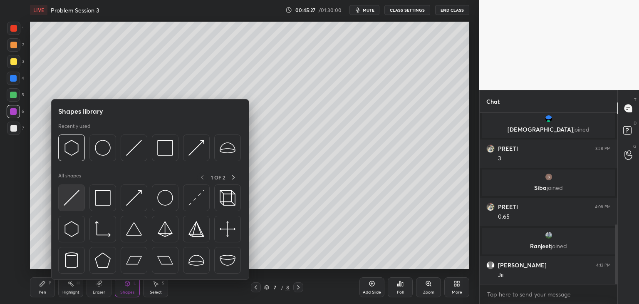
click at [73, 201] on img at bounding box center [72, 198] width 16 height 16
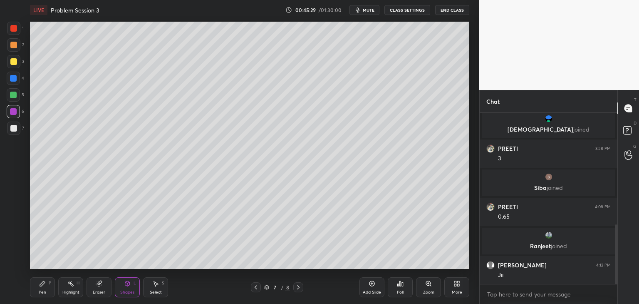
click at [256, 288] on icon at bounding box center [256, 287] width 7 height 7
click at [255, 288] on icon at bounding box center [256, 287] width 7 height 7
click at [256, 291] on div at bounding box center [256, 287] width 10 height 10
click at [258, 283] on div at bounding box center [256, 287] width 10 height 10
click at [301, 287] on div at bounding box center [298, 287] width 10 height 10
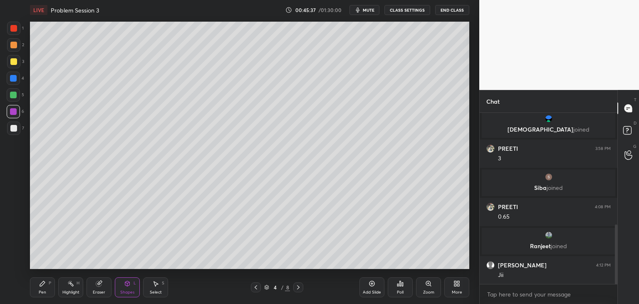
click at [256, 289] on icon at bounding box center [256, 287] width 7 height 7
click at [297, 286] on icon at bounding box center [298, 287] width 7 height 7
click at [298, 287] on icon at bounding box center [298, 287] width 7 height 7
click at [78, 293] on div "Highlight" at bounding box center [70, 292] width 17 height 4
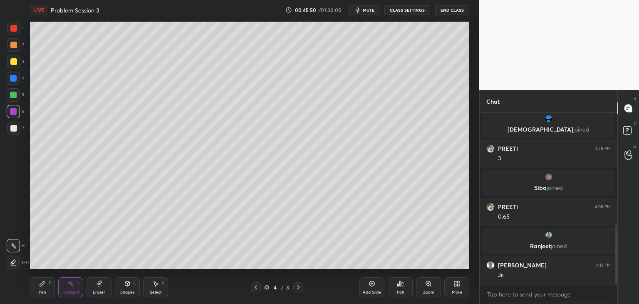
click at [100, 288] on div "Eraser" at bounding box center [99, 287] width 25 height 20
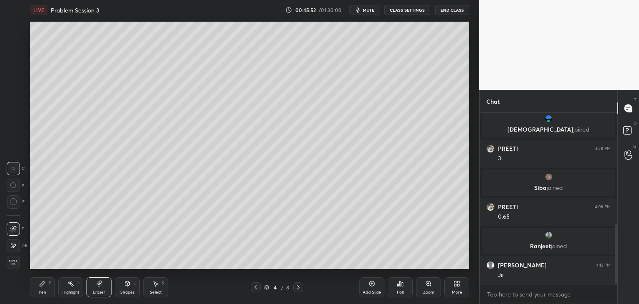
click at [48, 289] on div "Pen P" at bounding box center [42, 287] width 25 height 20
click at [13, 131] on div at bounding box center [13, 128] width 7 height 7
click at [300, 285] on icon at bounding box center [298, 287] width 7 height 7
click at [298, 286] on icon at bounding box center [298, 287] width 7 height 7
click at [298, 287] on icon at bounding box center [298, 287] width 2 height 4
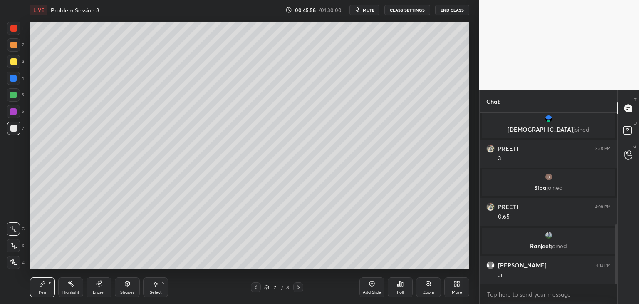
click at [299, 288] on icon at bounding box center [298, 287] width 7 height 7
click at [299, 292] on div at bounding box center [298, 287] width 10 height 10
click at [367, 290] on div "Add Slide" at bounding box center [372, 292] width 18 height 4
click at [15, 130] on div at bounding box center [13, 128] width 7 height 7
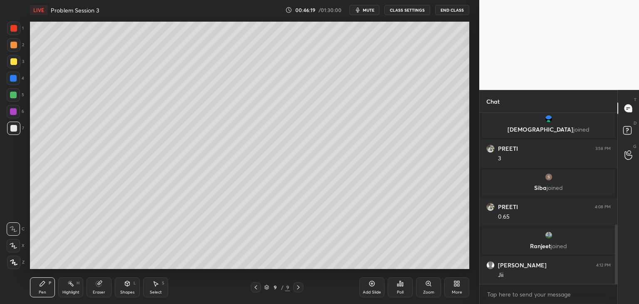
click at [125, 280] on icon at bounding box center [127, 283] width 7 height 7
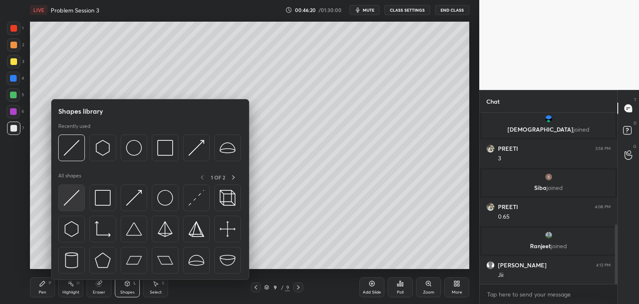
click at [68, 198] on img at bounding box center [72, 198] width 16 height 16
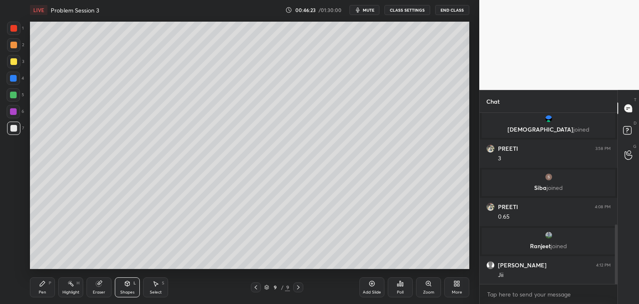
drag, startPoint x: 11, startPoint y: 30, endPoint x: 18, endPoint y: 32, distance: 7.3
click at [10, 31] on div at bounding box center [13, 28] width 13 height 13
drag, startPoint x: 51, startPoint y: 283, endPoint x: 46, endPoint y: 284, distance: 4.6
click at [50, 283] on div "P" at bounding box center [50, 283] width 2 height 4
click at [14, 129] on div at bounding box center [13, 128] width 7 height 7
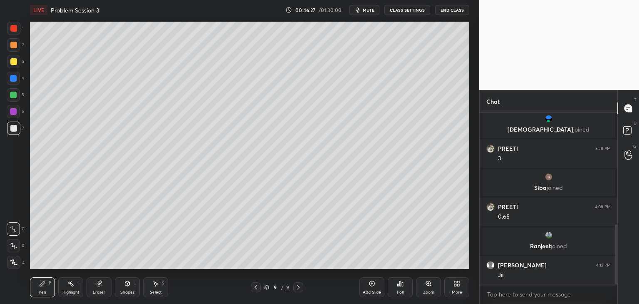
click at [15, 62] on div at bounding box center [13, 61] width 7 height 7
click at [42, 287] on div "Pen P" at bounding box center [42, 287] width 25 height 20
click at [15, 47] on div at bounding box center [13, 45] width 7 height 7
click at [93, 289] on div "Eraser" at bounding box center [99, 287] width 25 height 20
click at [12, 246] on icon at bounding box center [13, 245] width 7 height 7
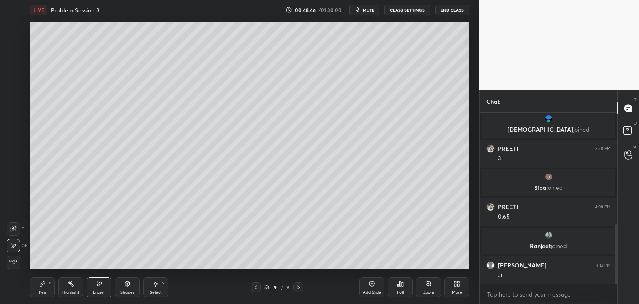
click at [47, 290] on div "Pen P" at bounding box center [42, 287] width 25 height 20
click at [13, 25] on div at bounding box center [13, 28] width 7 height 7
drag, startPoint x: 129, startPoint y: 291, endPoint x: 129, endPoint y: 287, distance: 4.2
click at [130, 291] on div "Shapes" at bounding box center [127, 292] width 14 height 4
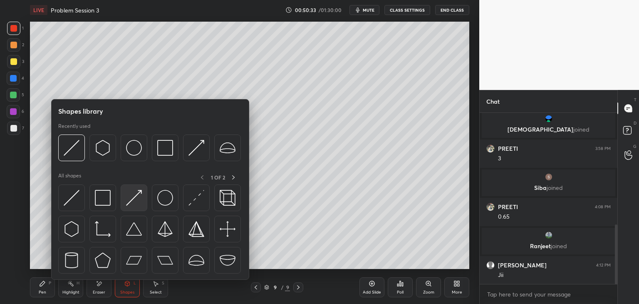
click at [137, 192] on img at bounding box center [134, 198] width 16 height 16
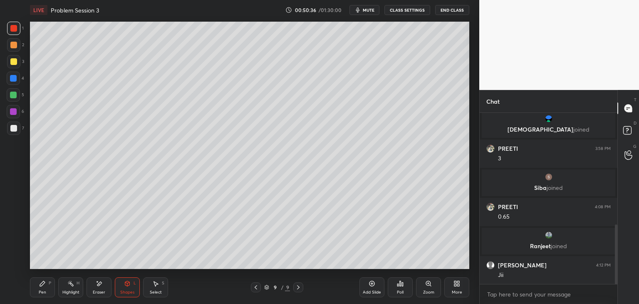
click at [52, 283] on div "Pen P" at bounding box center [42, 287] width 25 height 20
click at [10, 135] on div "1 2 3 4 5 6 7 C X Z E E Erase all H H" at bounding box center [13, 145] width 27 height 247
click at [8, 133] on div at bounding box center [13, 128] width 13 height 13
click at [15, 49] on div at bounding box center [13, 44] width 13 height 13
click at [12, 66] on div at bounding box center [13, 61] width 13 height 13
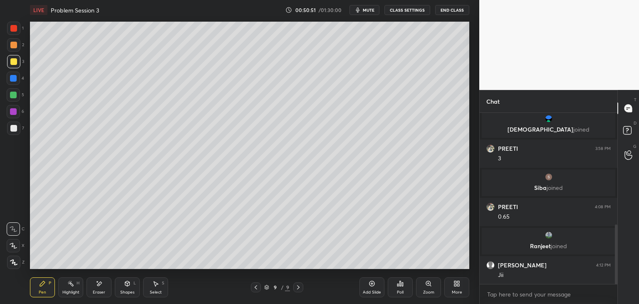
click at [15, 44] on div at bounding box center [13, 45] width 7 height 7
click at [14, 41] on div at bounding box center [13, 44] width 13 height 13
click at [14, 62] on div at bounding box center [13, 61] width 7 height 7
click at [13, 46] on div at bounding box center [13, 45] width 7 height 7
click at [14, 32] on div at bounding box center [13, 28] width 13 height 13
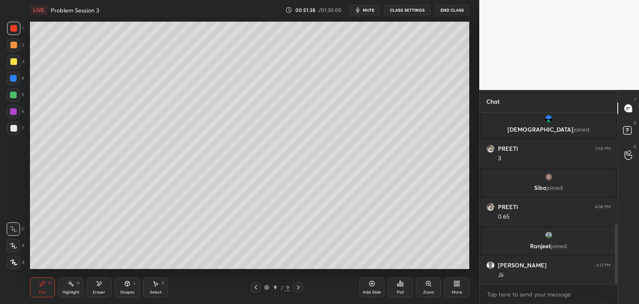
click at [15, 66] on div at bounding box center [13, 61] width 13 height 13
click at [364, 277] on div "Add Slide" at bounding box center [372, 287] width 25 height 20
click at [11, 129] on div at bounding box center [13, 128] width 7 height 7
drag, startPoint x: 125, startPoint y: 278, endPoint x: 123, endPoint y: 283, distance: 5.2
click at [124, 281] on div "Shapes L" at bounding box center [127, 287] width 25 height 20
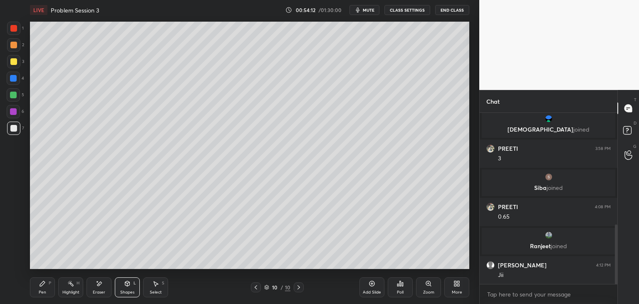
click at [18, 75] on div "4" at bounding box center [15, 78] width 17 height 13
click at [46, 289] on div "Pen P" at bounding box center [42, 287] width 25 height 20
click at [15, 129] on div at bounding box center [13, 128] width 7 height 7
drag, startPoint x: 12, startPoint y: 64, endPoint x: 12, endPoint y: 72, distance: 8.0
click at [12, 68] on div at bounding box center [13, 61] width 13 height 13
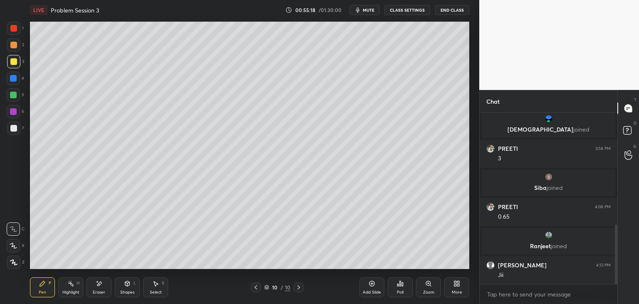
click at [103, 285] on div "Eraser" at bounding box center [99, 287] width 25 height 20
click at [50, 291] on div "Pen P" at bounding box center [42, 287] width 25 height 20
click at [11, 44] on div at bounding box center [13, 45] width 7 height 7
click at [17, 31] on div at bounding box center [13, 28] width 13 height 13
click at [127, 287] on div "Shapes L" at bounding box center [127, 287] width 25 height 20
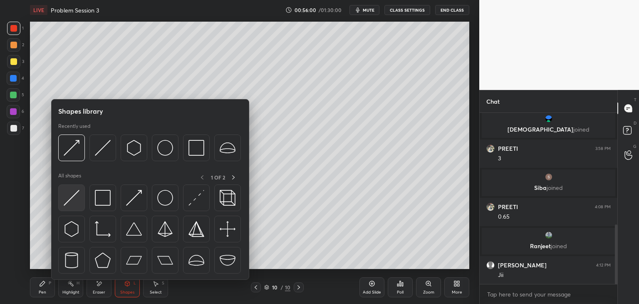
click at [75, 201] on img at bounding box center [72, 198] width 16 height 16
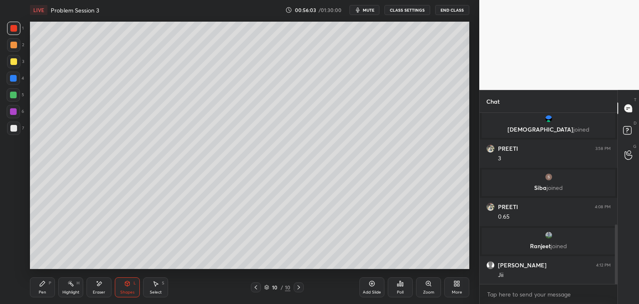
click at [37, 288] on div "Pen P" at bounding box center [42, 287] width 25 height 20
click at [14, 129] on div at bounding box center [13, 128] width 7 height 7
click at [368, 12] on button "mute" at bounding box center [365, 10] width 30 height 10
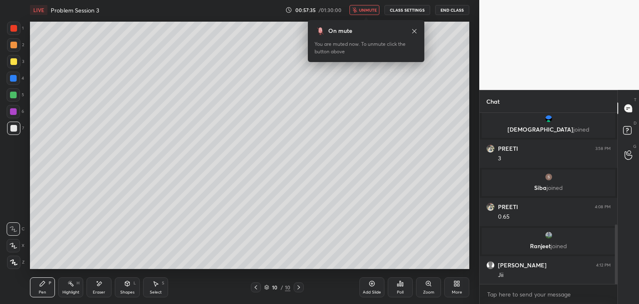
scroll to position [351, 0]
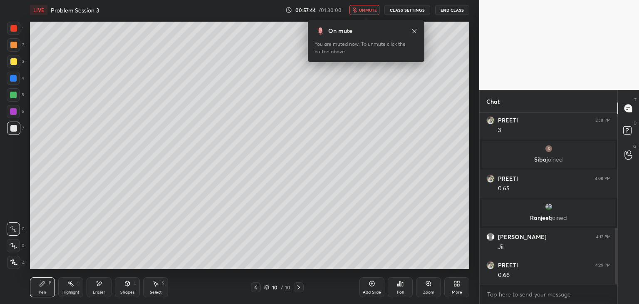
click at [372, 6] on button "unmute" at bounding box center [365, 10] width 30 height 10
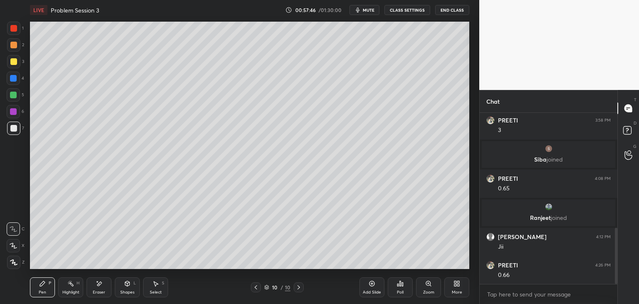
click at [42, 286] on icon at bounding box center [42, 283] width 7 height 7
click at [13, 114] on div at bounding box center [13, 111] width 7 height 7
click at [369, 285] on icon at bounding box center [372, 283] width 7 height 7
click at [127, 287] on icon at bounding box center [127, 283] width 7 height 7
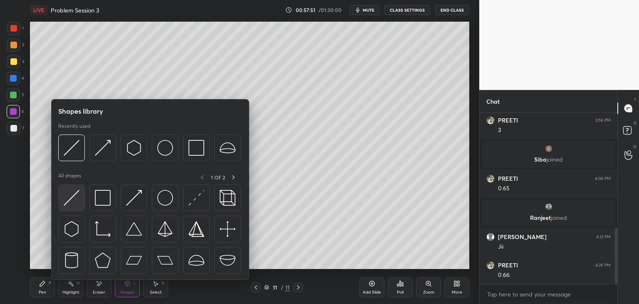
click at [73, 198] on img at bounding box center [72, 198] width 16 height 16
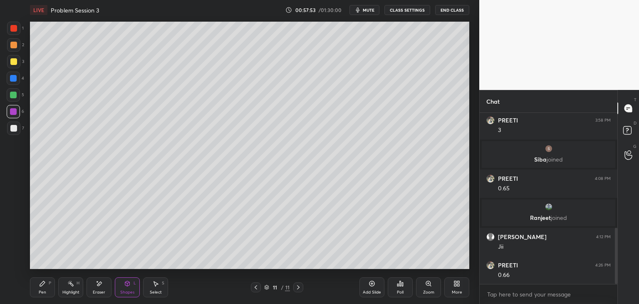
drag, startPoint x: 14, startPoint y: 130, endPoint x: 9, endPoint y: 132, distance: 5.4
click at [13, 131] on div at bounding box center [13, 128] width 7 height 7
click at [254, 288] on icon at bounding box center [256, 287] width 7 height 7
click at [299, 287] on icon at bounding box center [298, 287] width 7 height 7
click at [44, 291] on div "Pen" at bounding box center [42, 292] width 7 height 4
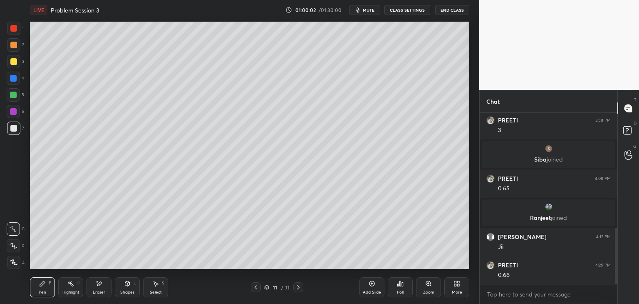
scroll to position [380, 0]
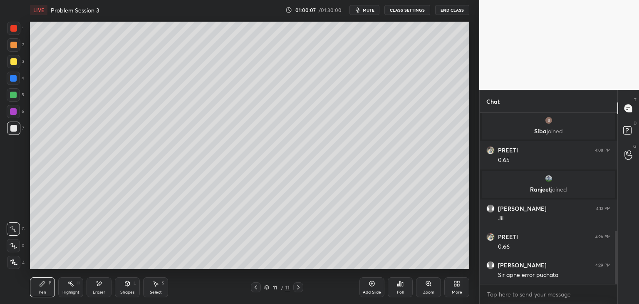
click at [258, 286] on icon at bounding box center [256, 287] width 7 height 7
click at [298, 288] on icon at bounding box center [298, 287] width 7 height 7
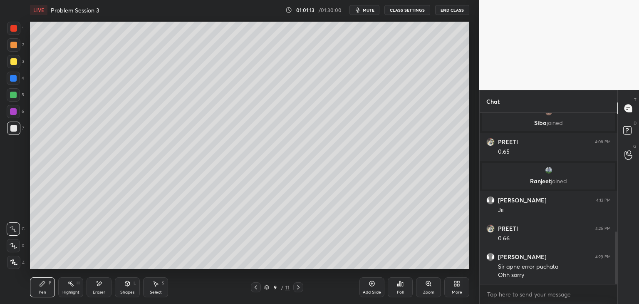
scroll to position [416, 0]
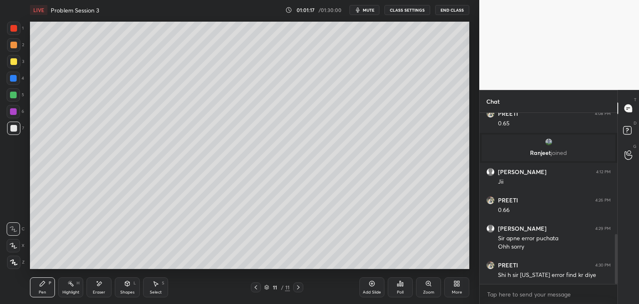
click at [372, 288] on div "Add Slide" at bounding box center [372, 287] width 25 height 20
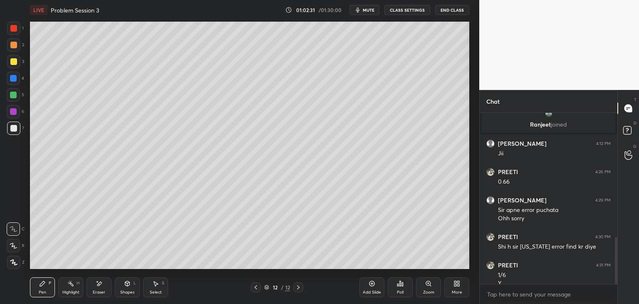
scroll to position [453, 0]
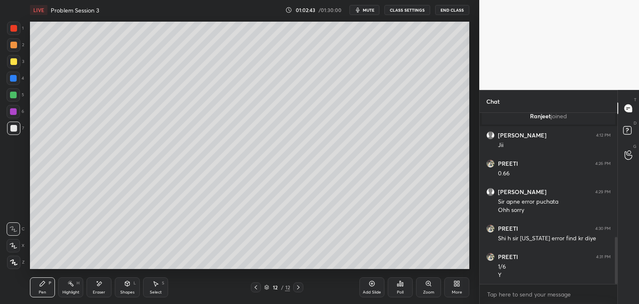
click at [15, 79] on div at bounding box center [13, 78] width 7 height 7
click at [133, 290] on div "Shapes" at bounding box center [127, 292] width 14 height 4
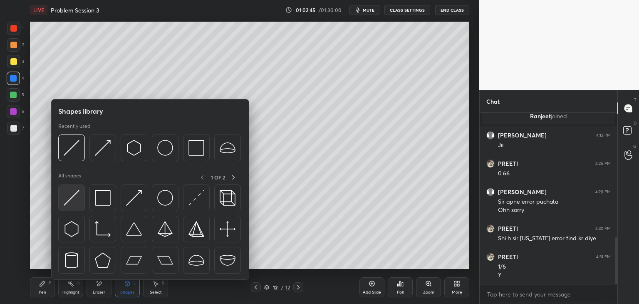
click at [72, 199] on img at bounding box center [72, 198] width 16 height 16
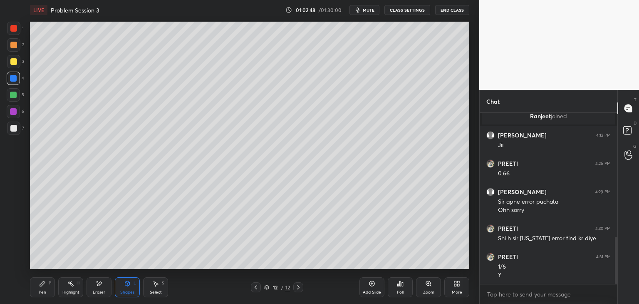
click at [15, 118] on div "6" at bounding box center [15, 113] width 17 height 17
drag, startPoint x: 22, startPoint y: 131, endPoint x: 11, endPoint y: 139, distance: 13.2
click at [22, 132] on div "7" at bounding box center [15, 128] width 17 height 13
click at [7, 138] on div "1 2 3 4 5 6 7 C X Z E E Erase all H H" at bounding box center [13, 145] width 27 height 247
click at [53, 283] on div "Pen P" at bounding box center [42, 287] width 25 height 20
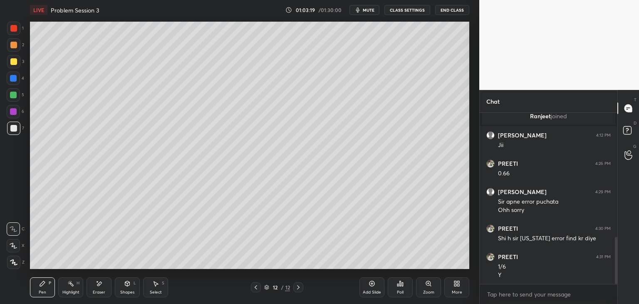
click at [14, 64] on div at bounding box center [13, 61] width 7 height 7
click at [15, 47] on div at bounding box center [13, 45] width 7 height 7
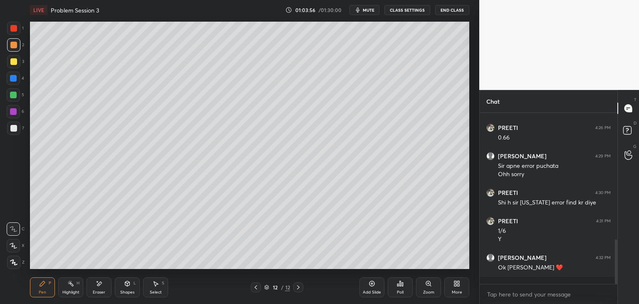
click at [456, 11] on button "End Class" at bounding box center [452, 10] width 34 height 10
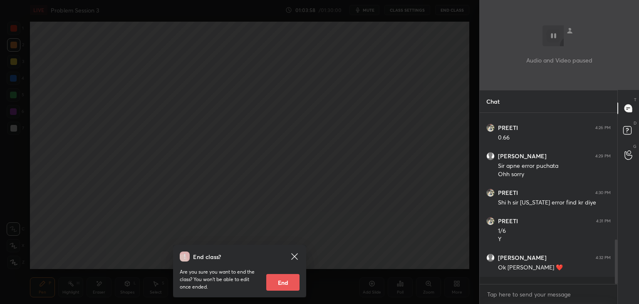
click at [292, 281] on button "End" at bounding box center [282, 282] width 33 height 17
type textarea "x"
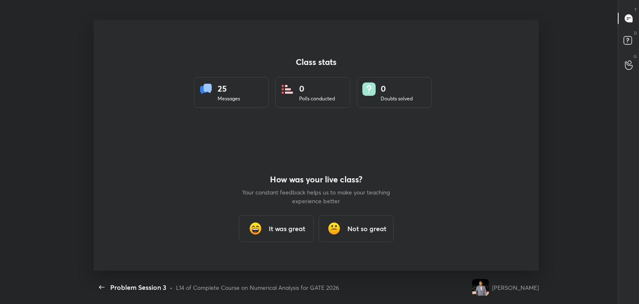
scroll to position [0, 0]
